Goal: Task Accomplishment & Management: Manage account settings

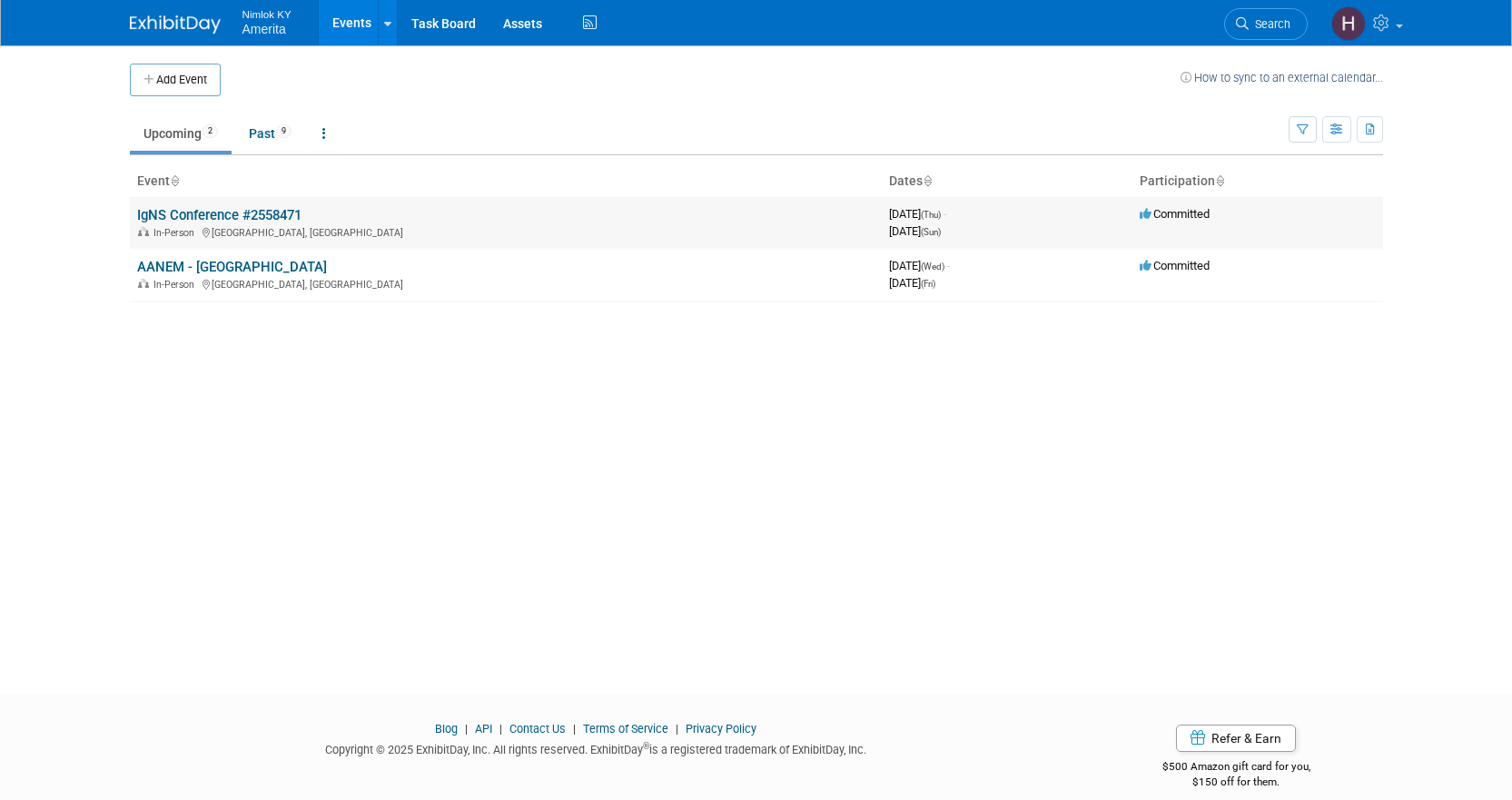
click at [212, 216] on link "IgNS Conference #2558471" at bounding box center [219, 215] width 164 height 17
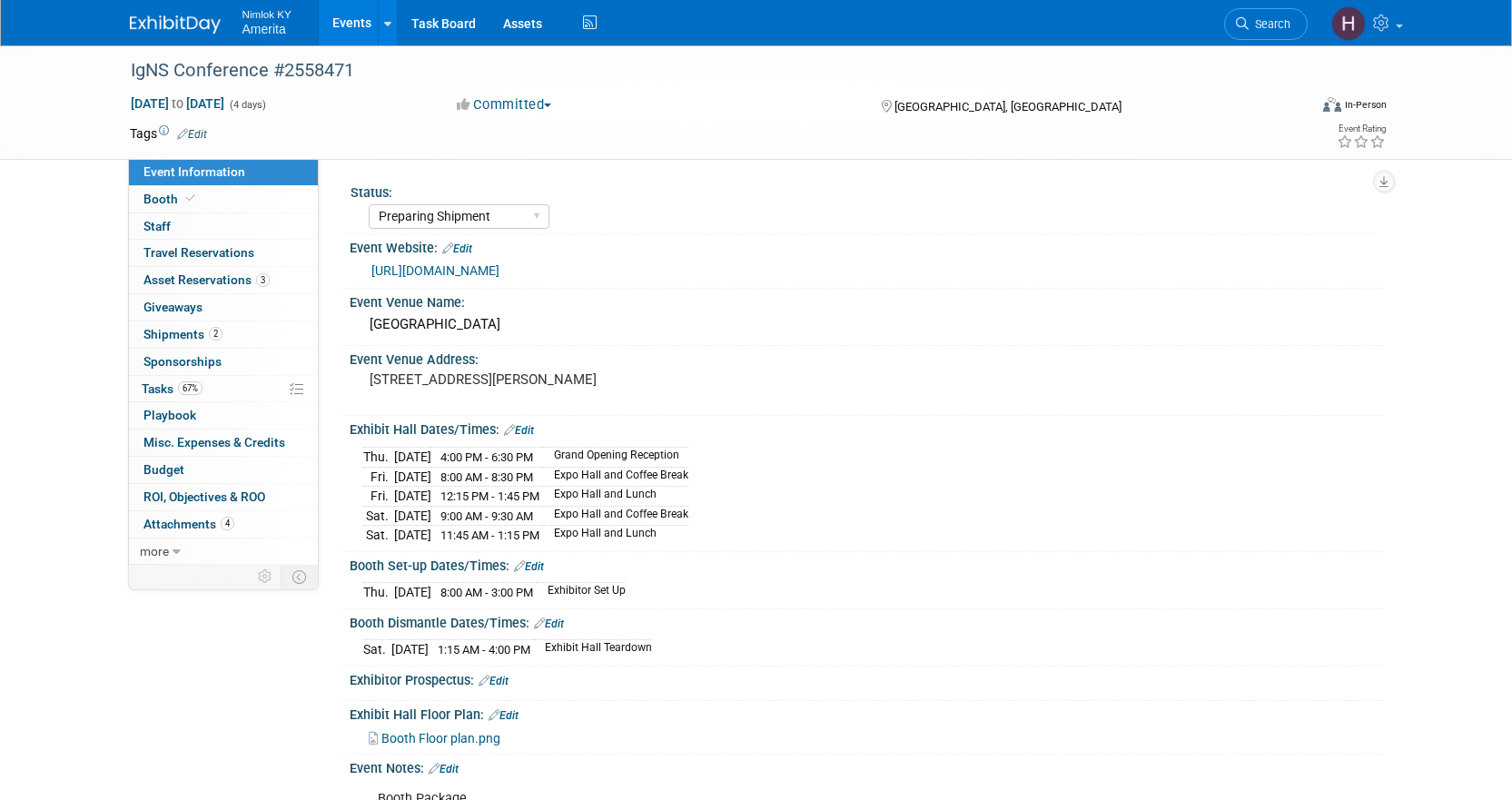
select select "Preparing Shipment"
click at [159, 387] on span "Tasks 67%" at bounding box center [171, 388] width 60 height 15
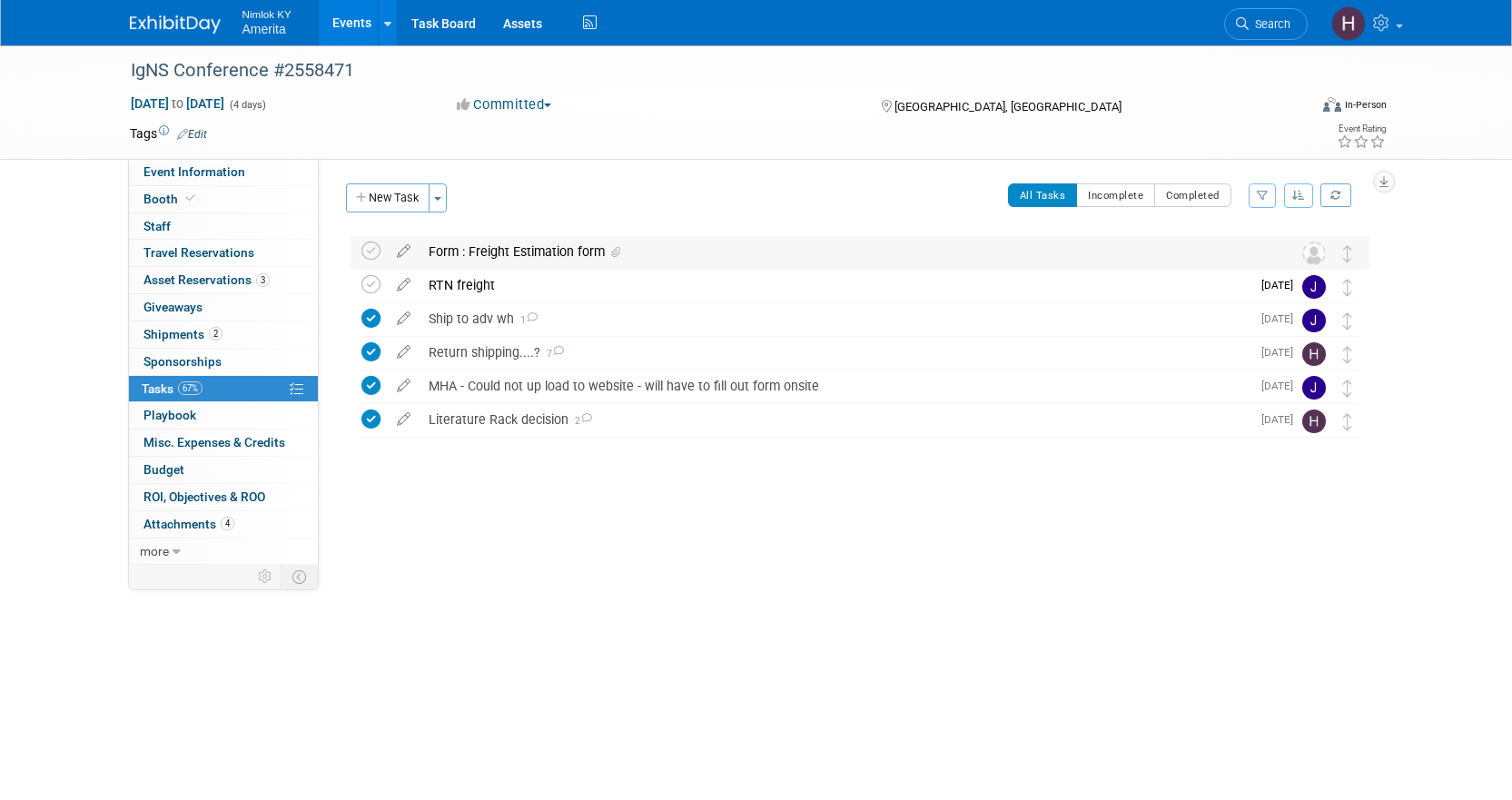
click at [568, 257] on div "Form : Freight Estimation form" at bounding box center [843, 250] width 847 height 31
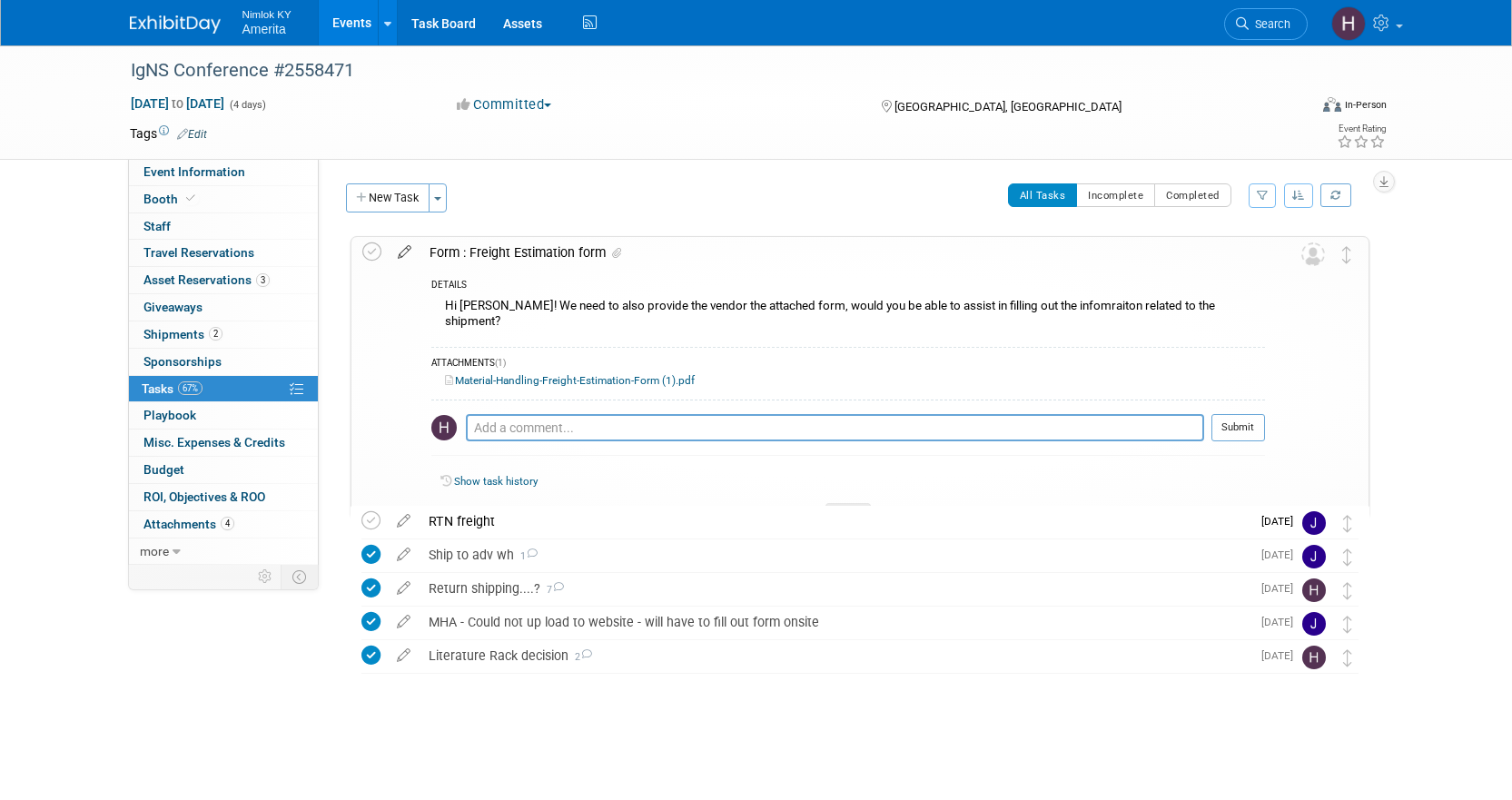
click at [407, 249] on icon at bounding box center [405, 248] width 32 height 23
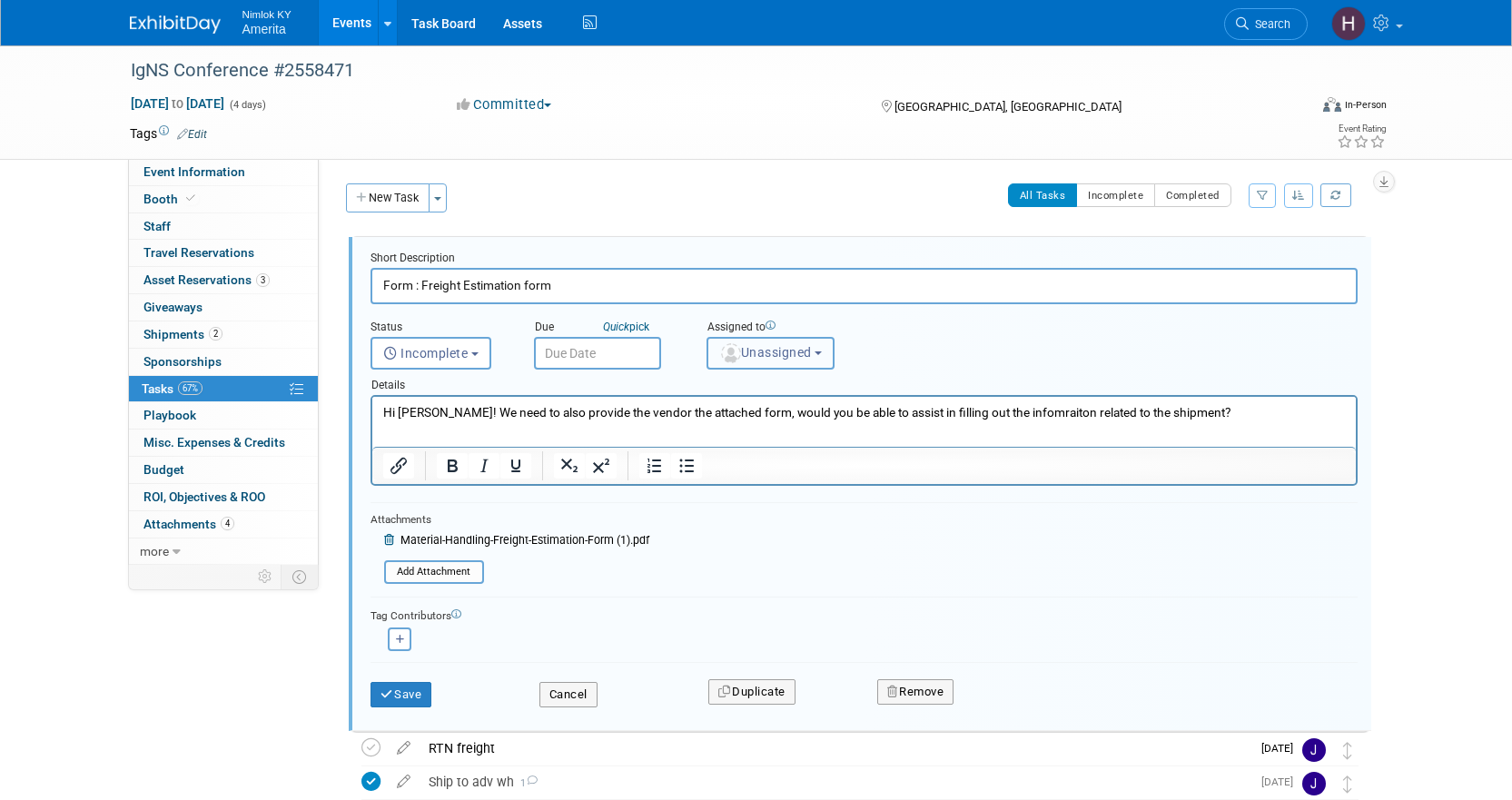
click at [739, 352] on img "button" at bounding box center [731, 353] width 20 height 20
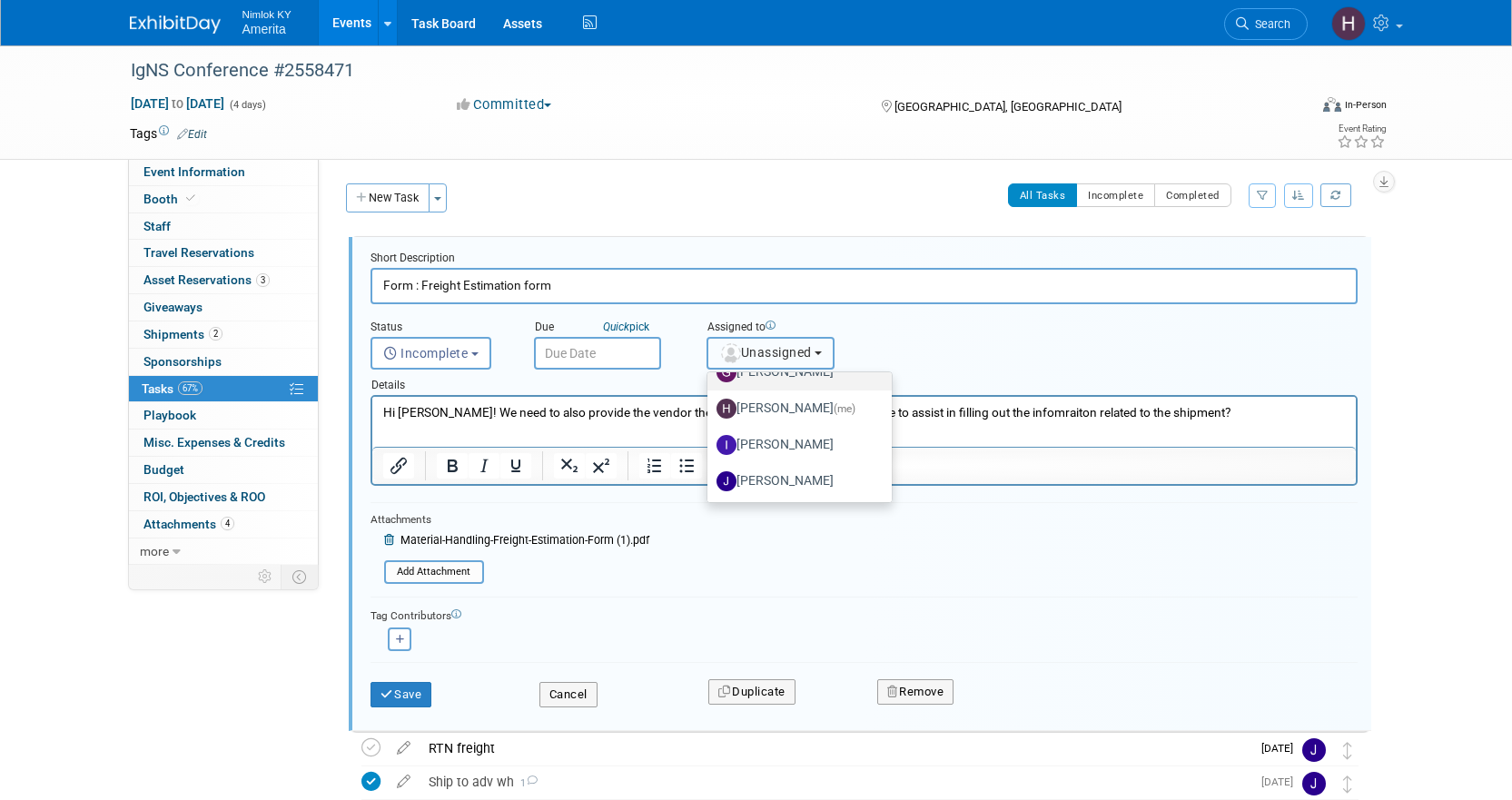
scroll to position [91, 0]
click at [805, 444] on label "Jamie Dunn" at bounding box center [795, 449] width 157 height 29
click at [710, 444] on input "Jamie Dunn" at bounding box center [704, 448] width 12 height 12
select select "6959d863-ee32-42c4-bffe-2330cab25484"
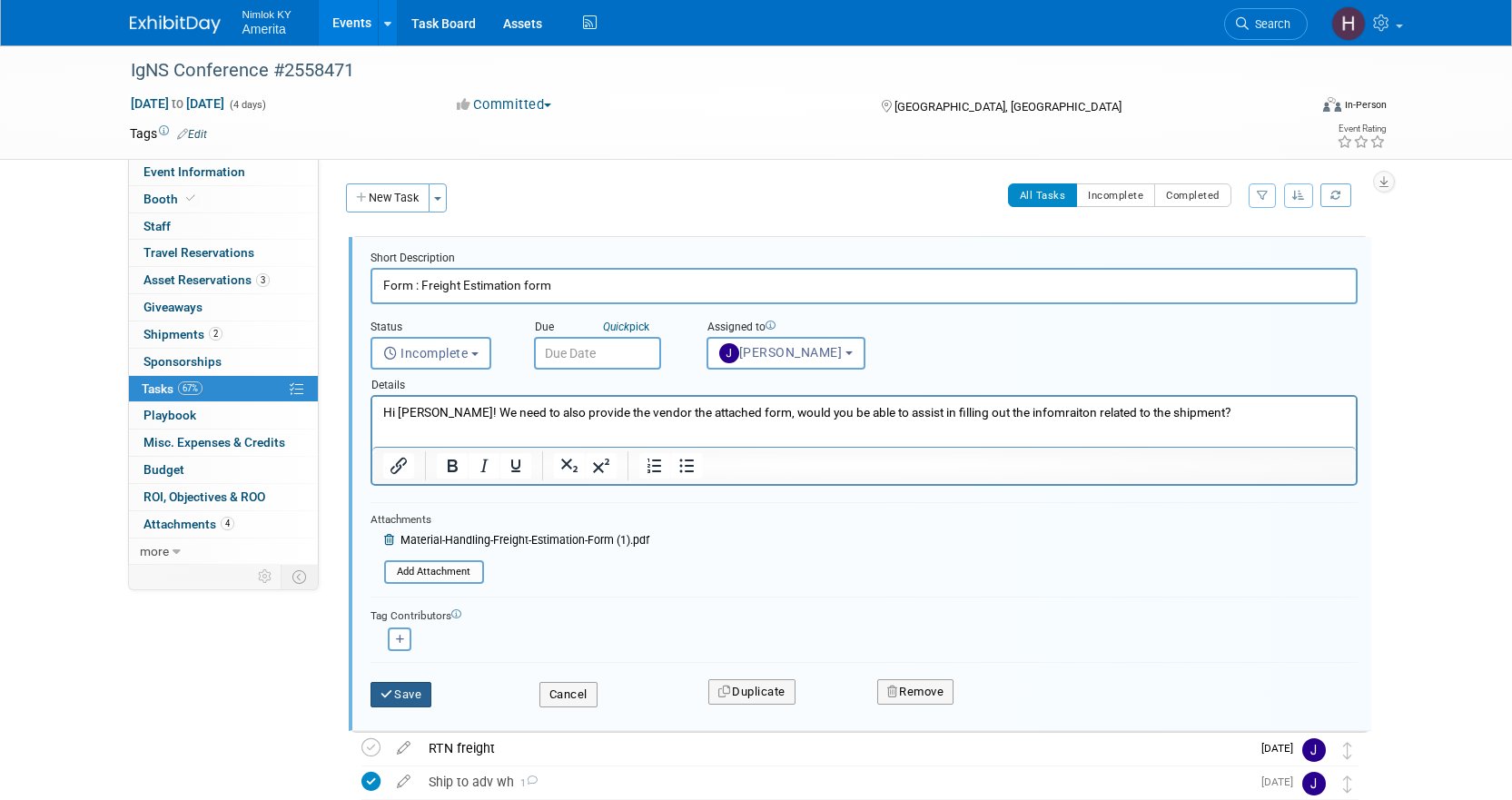
click at [414, 696] on button "Save" at bounding box center [401, 695] width 61 height 26
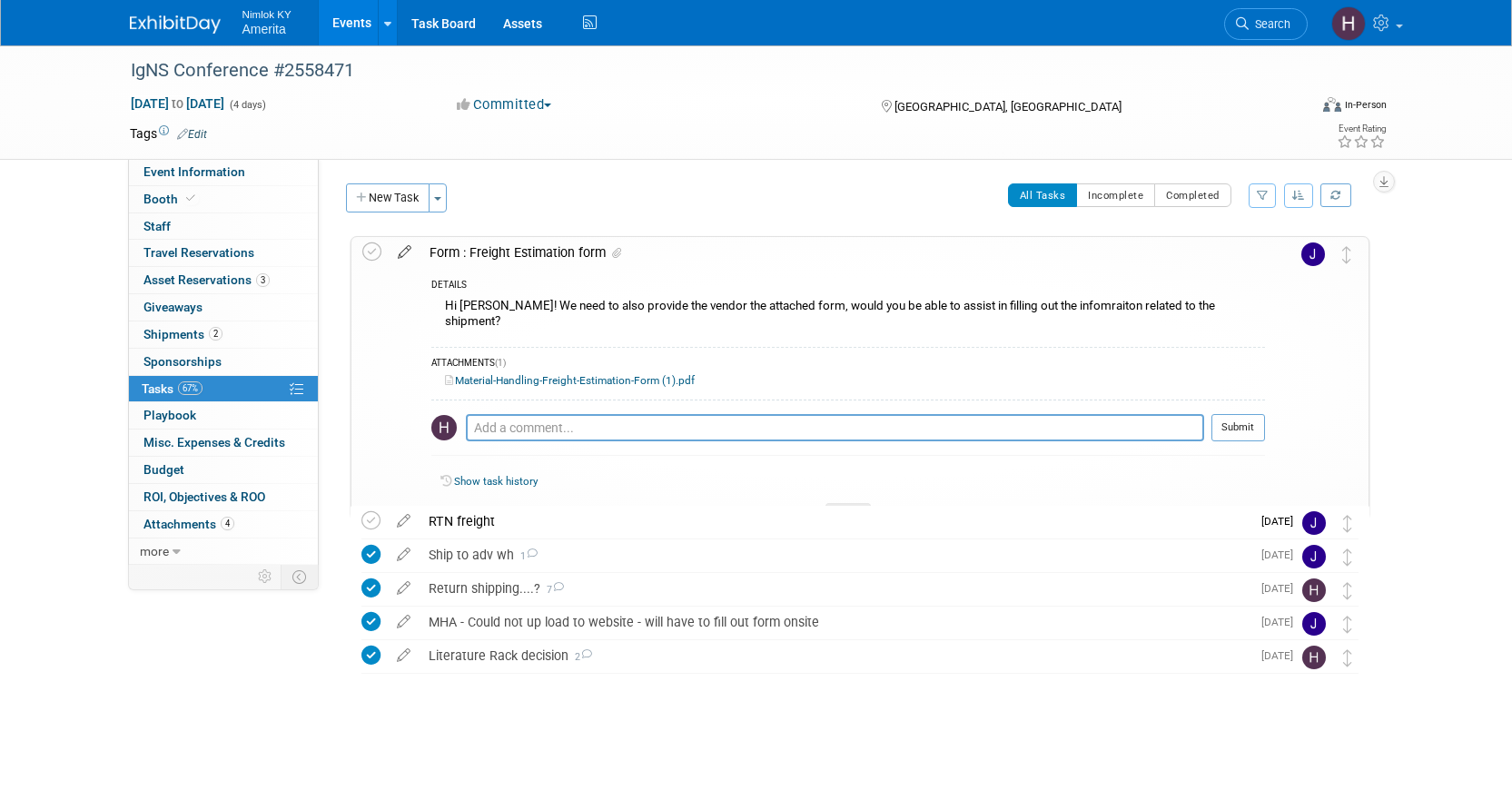
click at [397, 255] on icon at bounding box center [405, 248] width 32 height 23
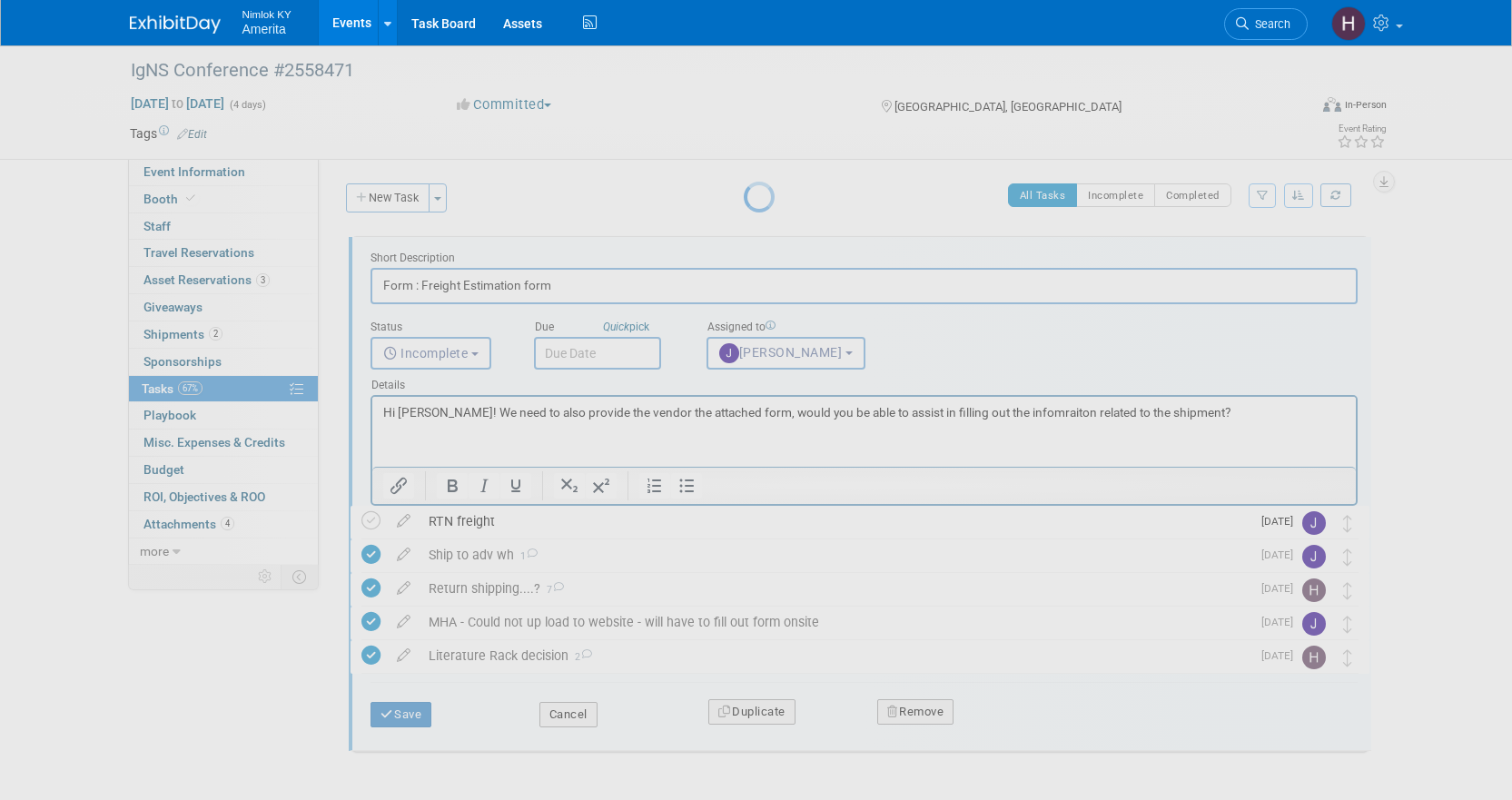
scroll to position [0, 0]
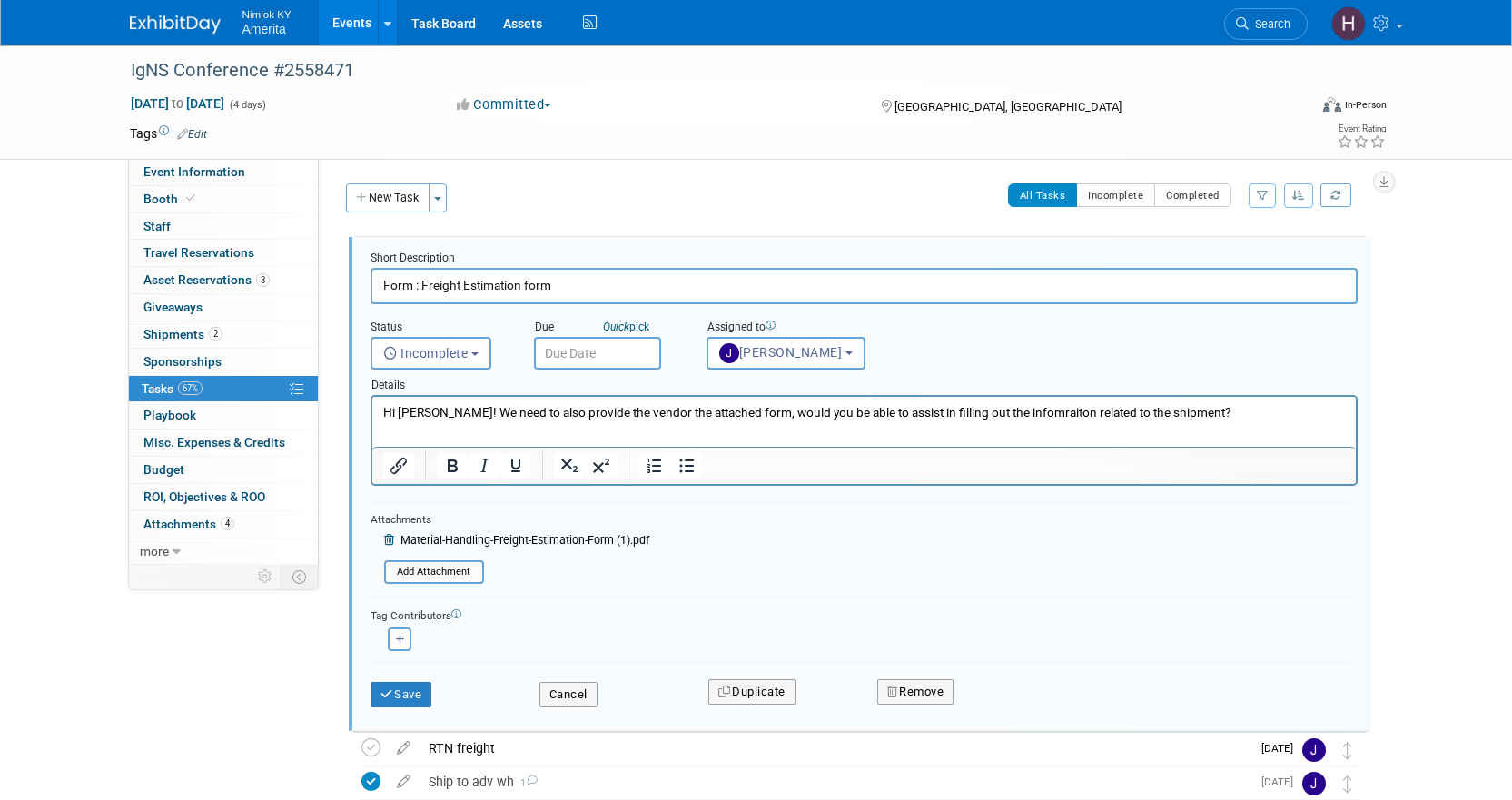
click at [1074, 417] on p "Hi Jamie! We need to also provide the vendor the attached form, would you be ab…" at bounding box center [863, 412] width 962 height 17
click at [1015, 417] on p "Hi Jamie! We need to also provide the vendor the attached form, would you be ab…" at bounding box center [863, 412] width 962 height 17
click at [1000, 417] on p "Hi Jamie! We need to also provide the vendor the attached form, would you be ab…" at bounding box center [863, 412] width 962 height 17
click at [411, 697] on button "Save" at bounding box center [401, 695] width 61 height 26
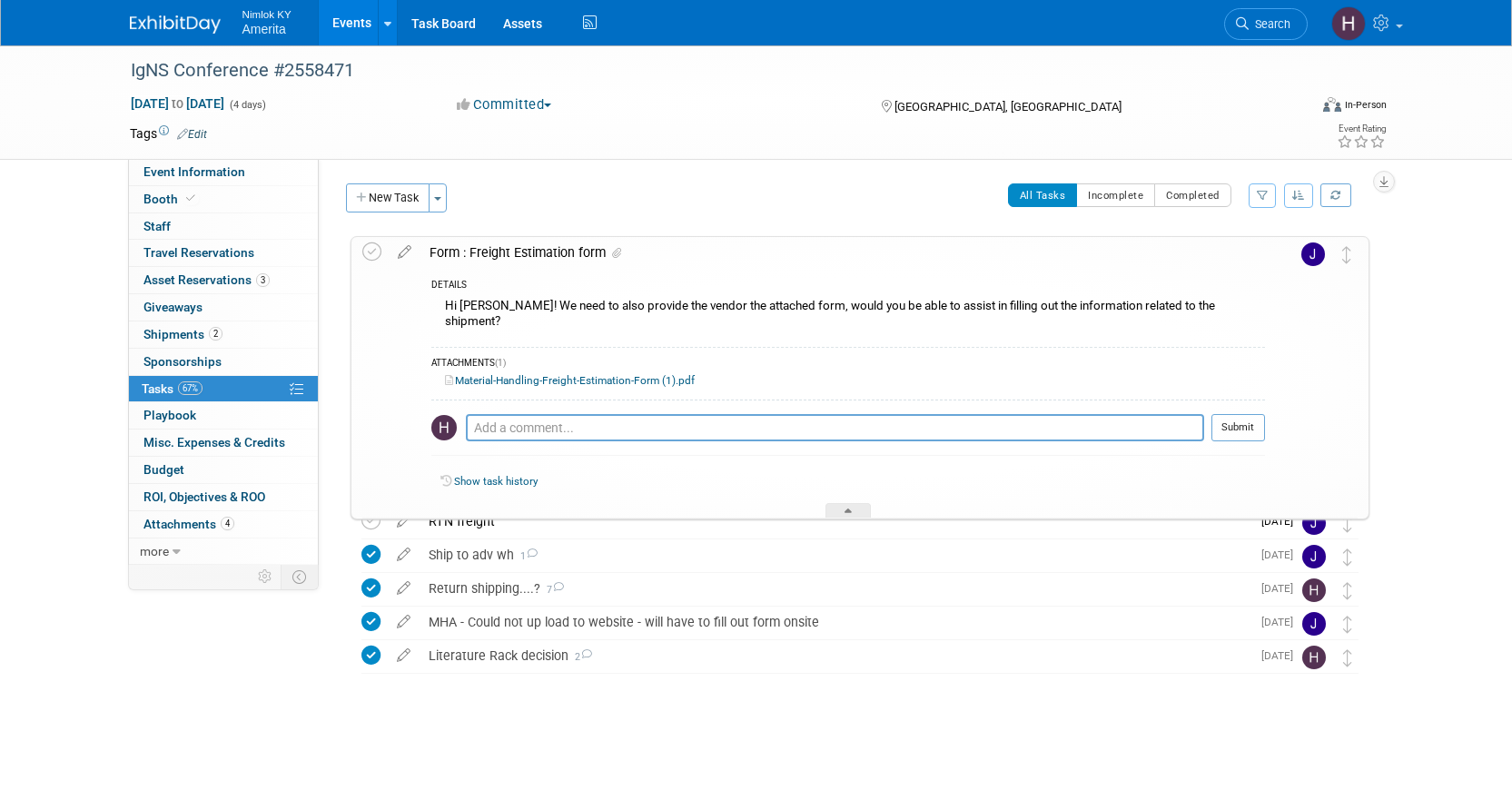
click at [1185, 259] on div "Form : Freight Estimation form" at bounding box center [843, 251] width 845 height 31
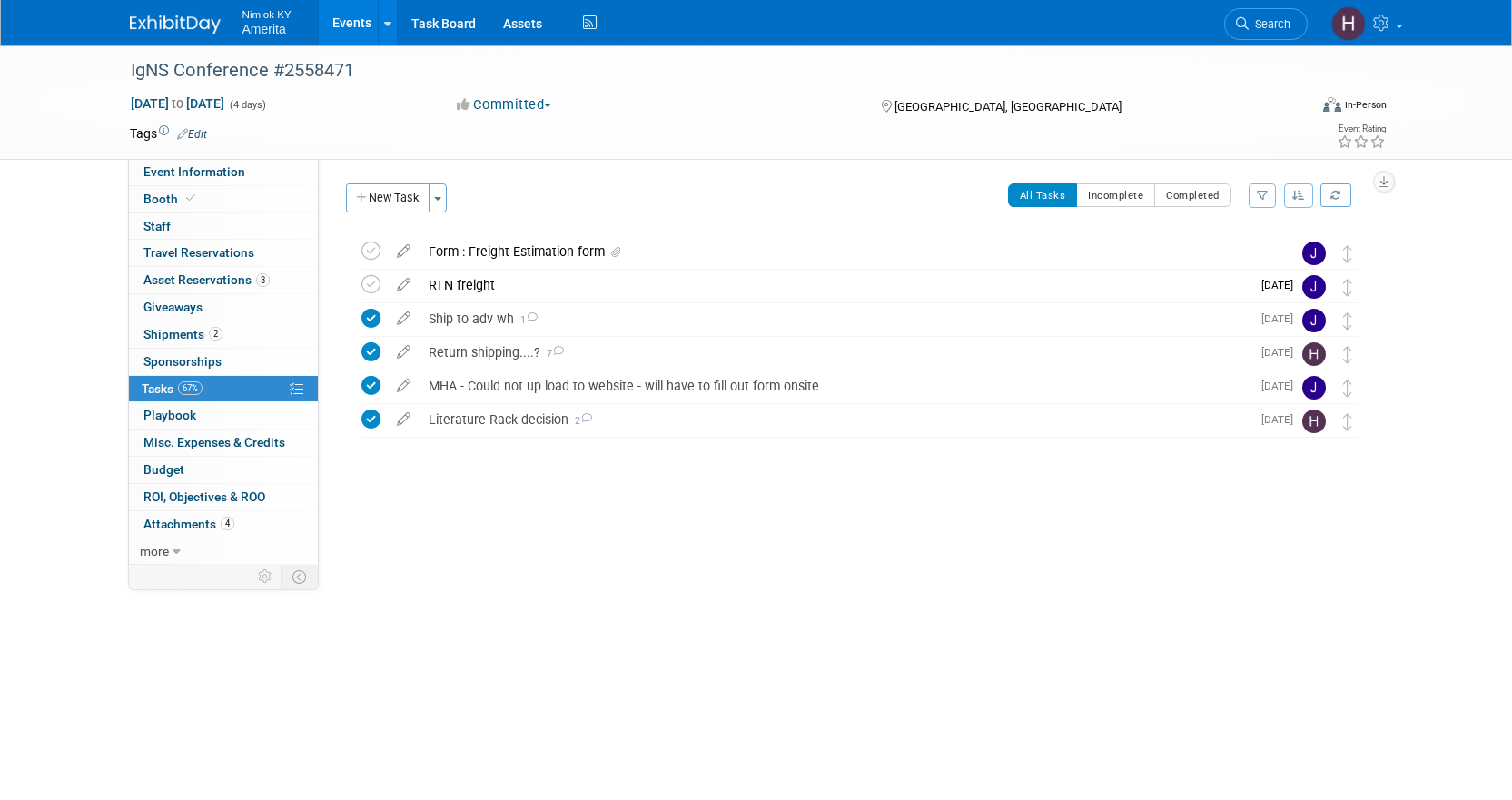
click at [356, 20] on link "Events" at bounding box center [352, 23] width 66 height 46
